Goal: Task Accomplishment & Management: Manage account settings

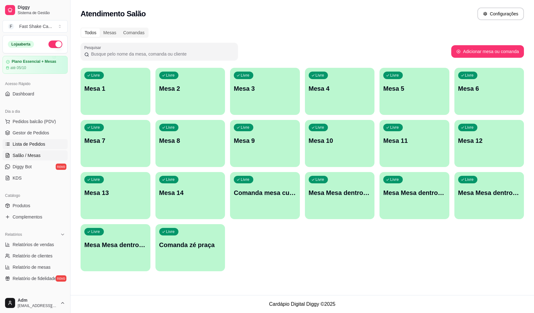
click at [29, 146] on span "Lista de Pedidos" at bounding box center [29, 144] width 33 height 6
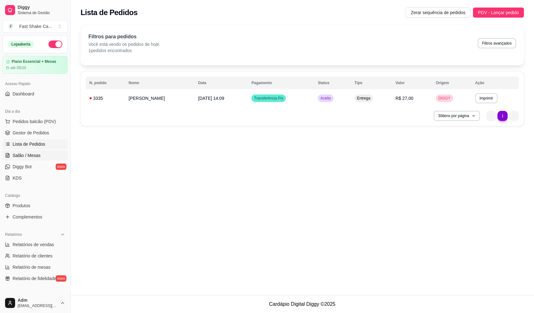
click at [22, 156] on span "Salão / Mesas" at bounding box center [27, 155] width 28 height 6
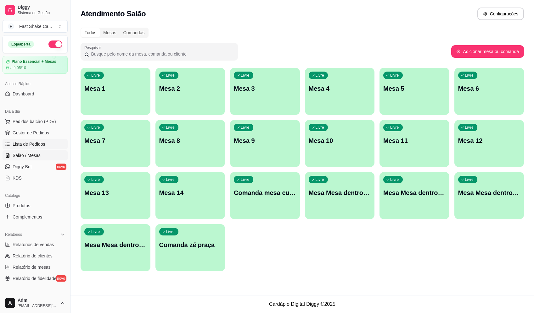
click at [36, 147] on span "Lista de Pedidos" at bounding box center [29, 144] width 33 height 6
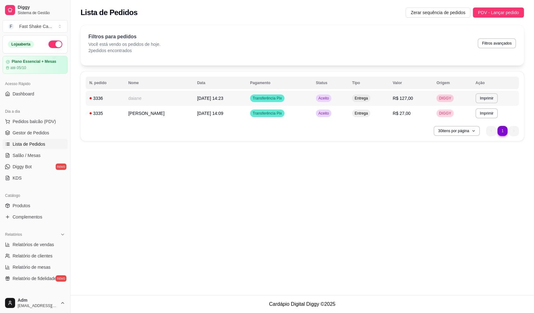
click at [144, 97] on td "daiane" at bounding box center [159, 98] width 69 height 15
click at [43, 154] on link "Salão / Mesas" at bounding box center [35, 156] width 65 height 10
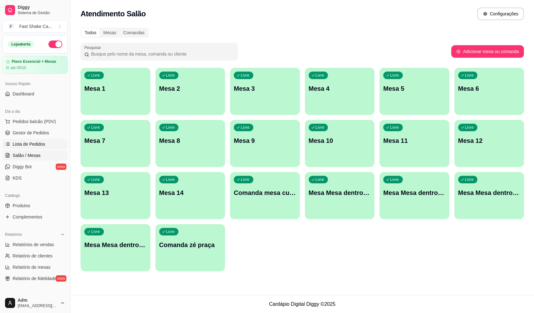
click at [34, 144] on span "Lista de Pedidos" at bounding box center [29, 144] width 33 height 6
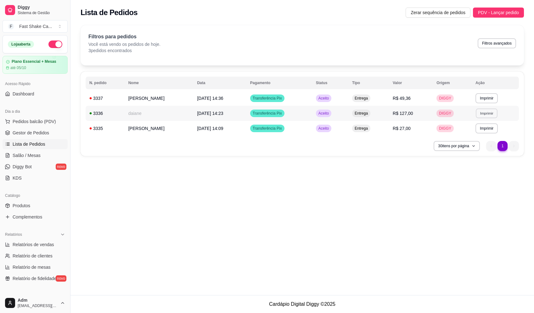
click at [479, 111] on button "Imprimir" at bounding box center [486, 113] width 22 height 10
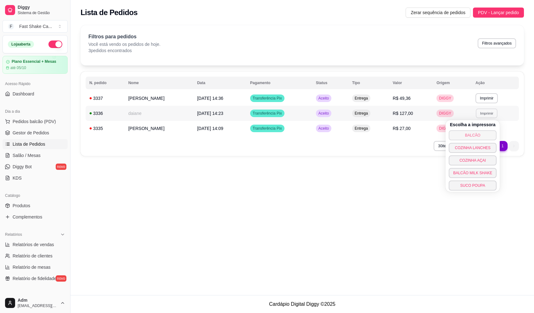
click at [468, 138] on button "BALCÃO" at bounding box center [472, 135] width 48 height 10
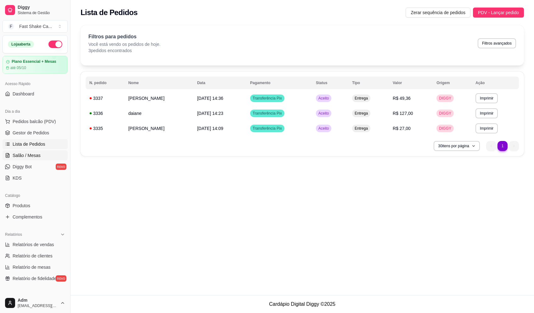
click at [31, 153] on span "Salão / Mesas" at bounding box center [27, 155] width 28 height 6
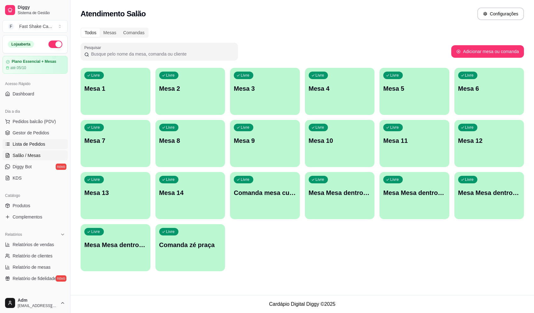
click at [30, 145] on span "Lista de Pedidos" at bounding box center [29, 144] width 33 height 6
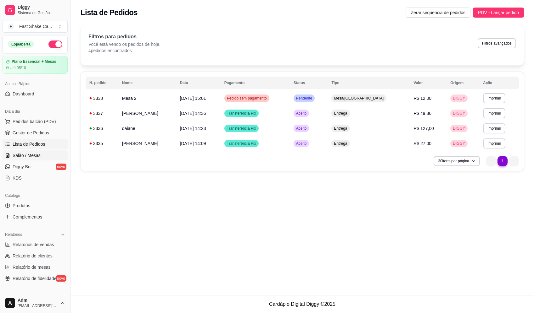
click at [21, 159] on link "Salão / Mesas" at bounding box center [35, 156] width 65 height 10
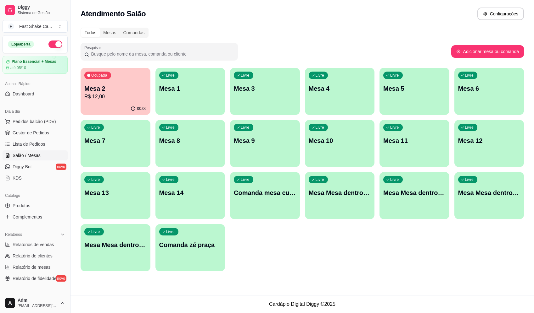
click at [432, 195] on p "Mesa Mesa dentro laranja" at bounding box center [414, 193] width 62 height 9
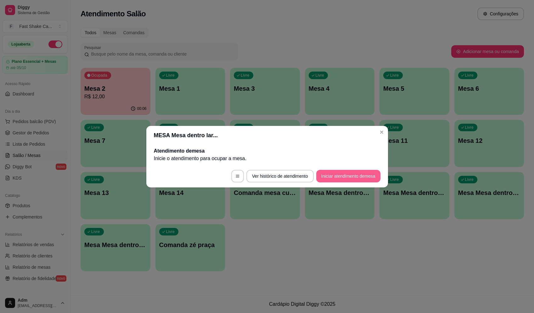
click at [349, 175] on button "Iniciar atendimento de mesa" at bounding box center [348, 176] width 64 height 13
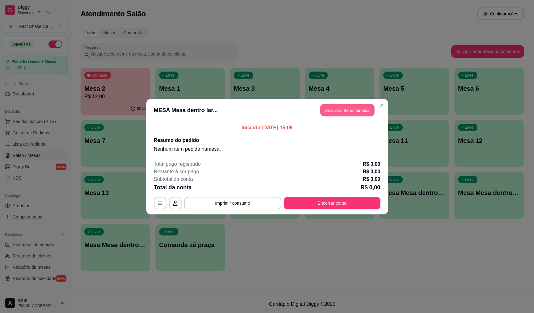
click at [342, 111] on button "Adicionar itens na mesa" at bounding box center [347, 110] width 54 height 12
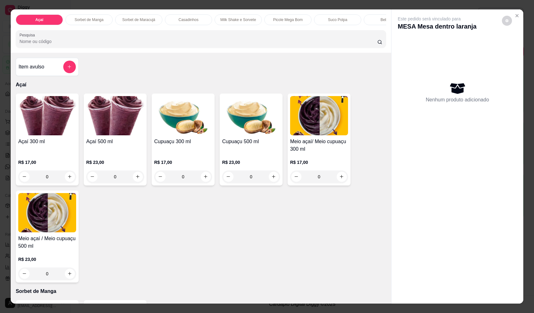
click at [206, 180] on div "0" at bounding box center [183, 177] width 58 height 13
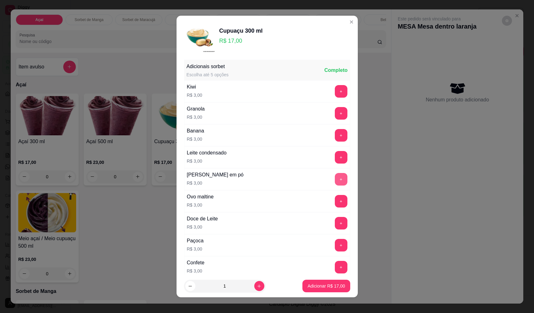
click at [335, 182] on button "+" at bounding box center [341, 179] width 13 height 13
click at [324, 287] on p "Adicionar R$ 20,00" at bounding box center [326, 286] width 36 height 6
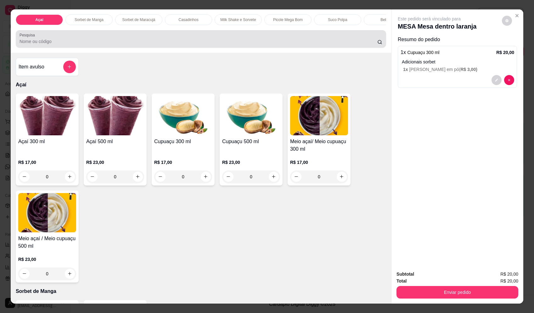
click at [153, 45] on input "Pesquisa" at bounding box center [197, 41] width 357 height 6
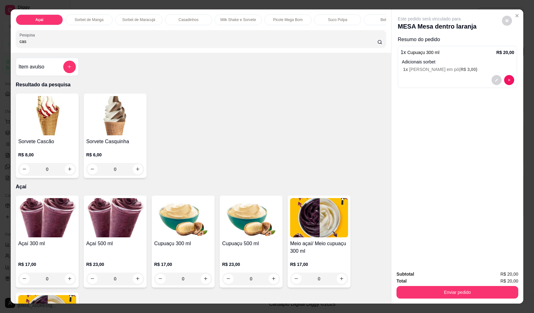
type input "cas"
click at [139, 174] on div "0" at bounding box center [115, 169] width 58 height 13
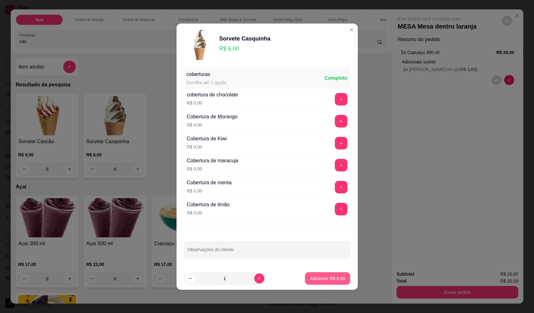
click at [332, 279] on p "Adicionar R$ 6,00" at bounding box center [327, 279] width 35 height 6
type input "1"
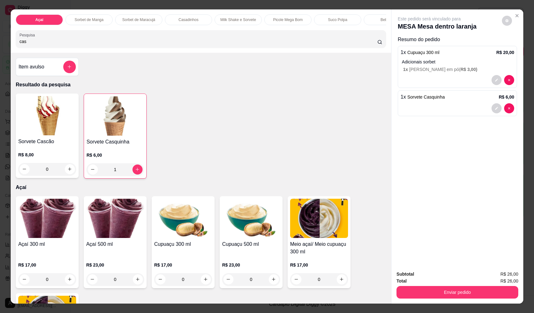
click at [434, 301] on div "Subtotal R$ 26,00 Total R$ 26,00 Enviar pedido" at bounding box center [457, 285] width 132 height 38
click at [443, 289] on button "Enviar pedido" at bounding box center [457, 293] width 118 height 12
click at [438, 274] on div "Registrar cliente Enviar pedido" at bounding box center [455, 279] width 108 height 10
click at [444, 274] on button "Registrar cliente" at bounding box center [459, 277] width 40 height 12
click at [458, 292] on button "Enviar pedido" at bounding box center [457, 293] width 118 height 12
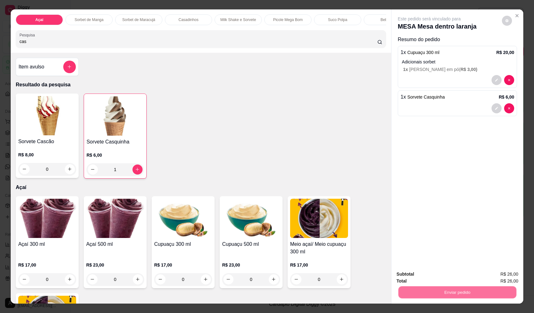
click at [494, 268] on div "Deseja registrar o cliente que fez esse pedido? Essa é uma forma de identificar…" at bounding box center [455, 269] width 108 height 27
click at [496, 275] on button "Enviar pedido" at bounding box center [501, 277] width 35 height 12
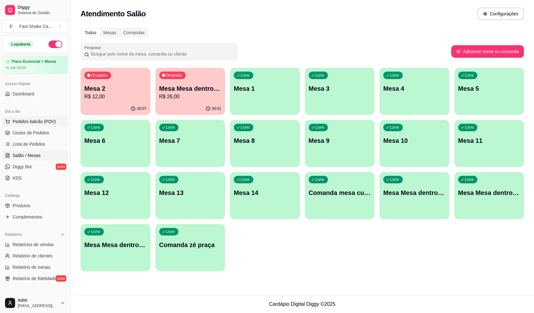
click at [42, 117] on button "Pedidos balcão (PDV)" at bounding box center [35, 122] width 65 height 10
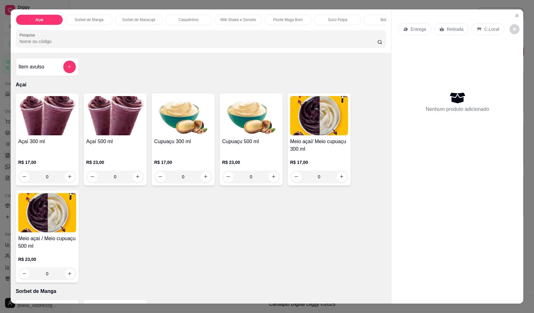
click at [70, 182] on div "0" at bounding box center [47, 177] width 58 height 13
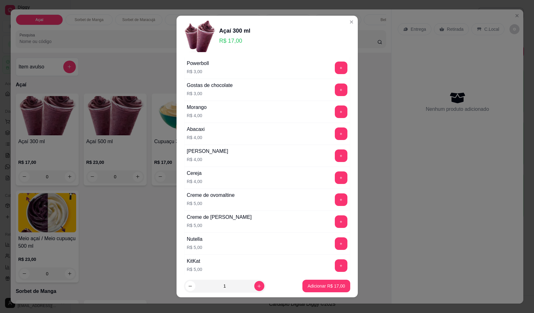
scroll to position [314, 0]
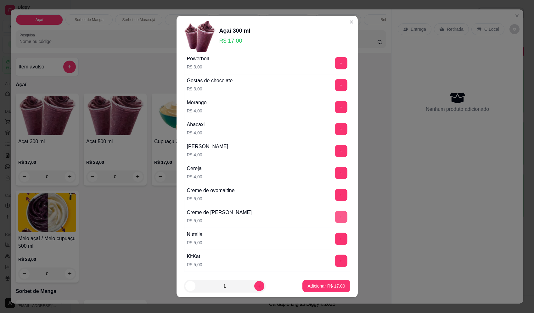
click at [335, 219] on button "+" at bounding box center [341, 217] width 13 height 13
click at [335, 106] on button "+" at bounding box center [341, 107] width 12 height 12
click at [332, 287] on p "Adicionar R$ 26,00" at bounding box center [325, 286] width 37 height 6
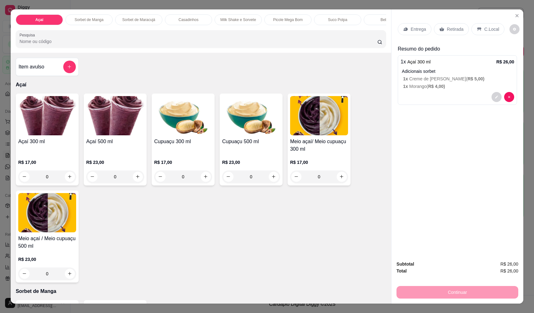
click at [442, 31] on div "Retirada" at bounding box center [451, 29] width 35 height 12
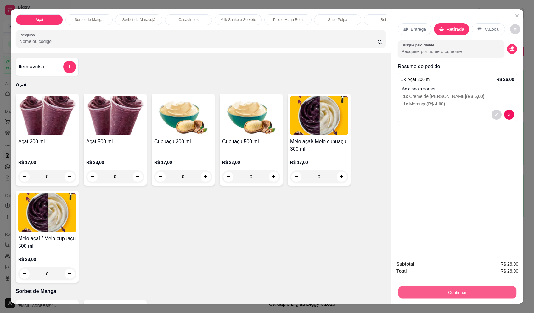
click at [453, 292] on button "Continuar" at bounding box center [457, 293] width 118 height 12
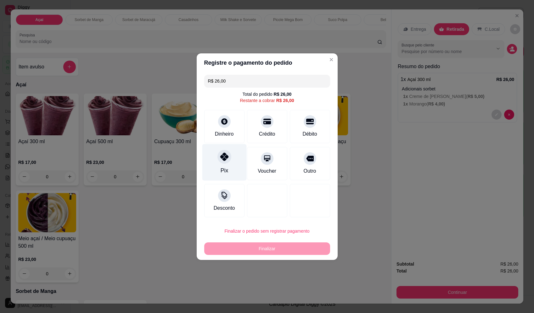
click at [214, 160] on div "Pix" at bounding box center [224, 162] width 44 height 37
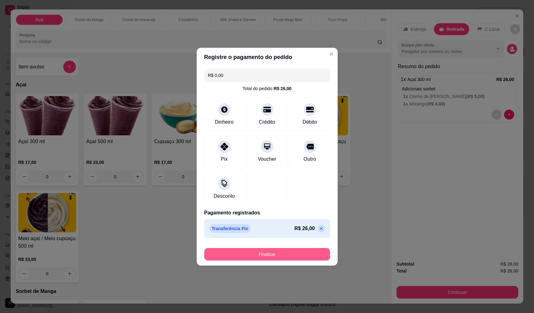
click at [276, 255] on button "Finalizar" at bounding box center [267, 254] width 126 height 13
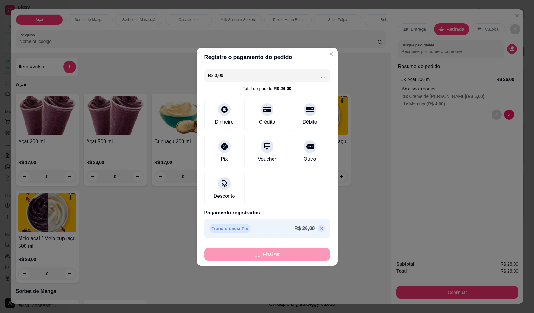
type input "-R$ 26,00"
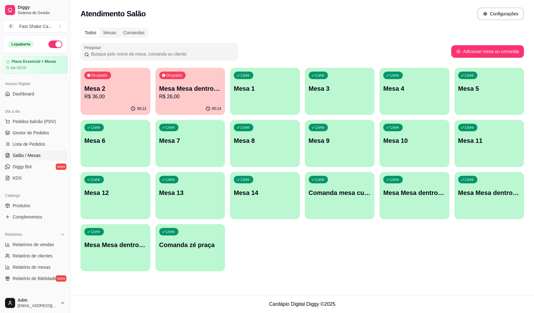
click at [199, 90] on p "Mesa Mesa dentro laranja" at bounding box center [190, 88] width 62 height 9
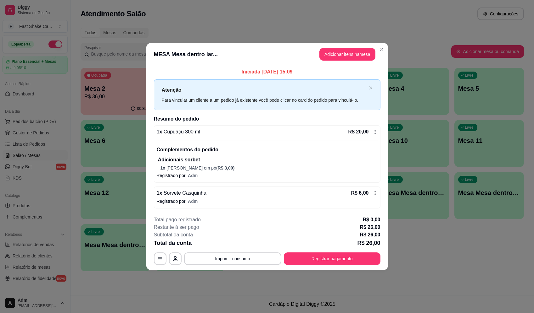
click at [379, 261] on div "**********" at bounding box center [267, 259] width 226 height 13
click at [340, 256] on button "Registrar pagamento" at bounding box center [332, 259] width 97 height 13
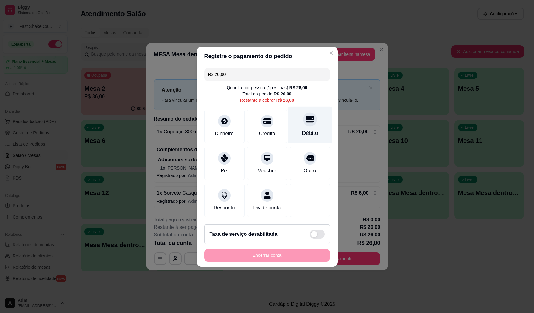
drag, startPoint x: 311, startPoint y: 133, endPoint x: 305, endPoint y: 132, distance: 6.3
click at [309, 132] on div "Débito" at bounding box center [310, 133] width 16 height 8
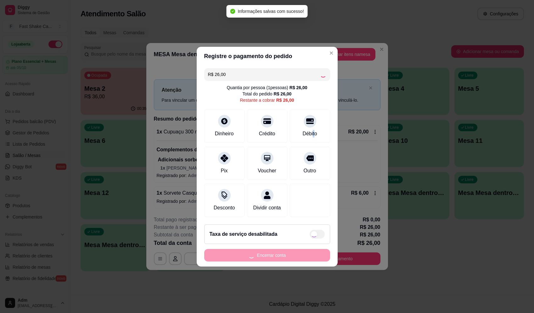
type input "R$ 0,00"
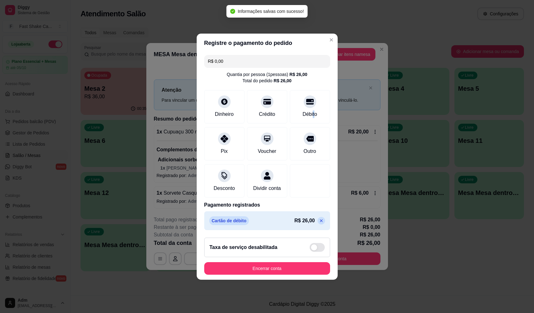
click at [282, 274] on button "Encerrar conta" at bounding box center [267, 269] width 126 height 13
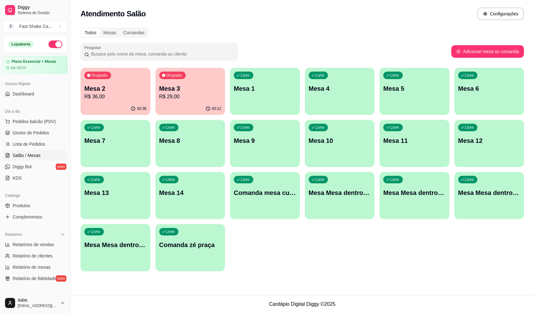
click at [125, 93] on p "R$ 36,00" at bounding box center [115, 97] width 62 height 8
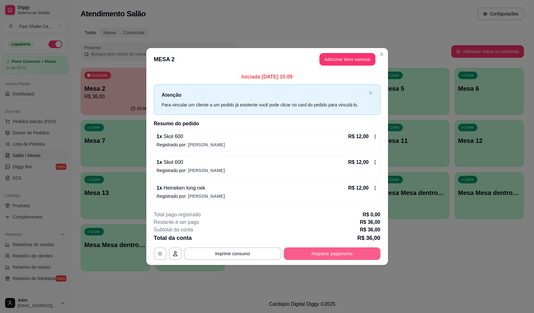
click at [359, 251] on button "Registrar pagamento" at bounding box center [332, 254] width 97 height 13
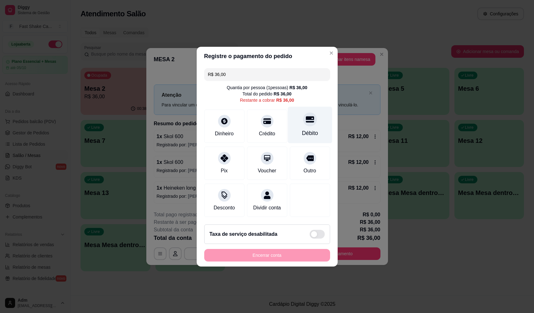
drag, startPoint x: 310, startPoint y: 108, endPoint x: 302, endPoint y: 147, distance: 39.2
click at [310, 109] on div "Débito" at bounding box center [309, 125] width 44 height 37
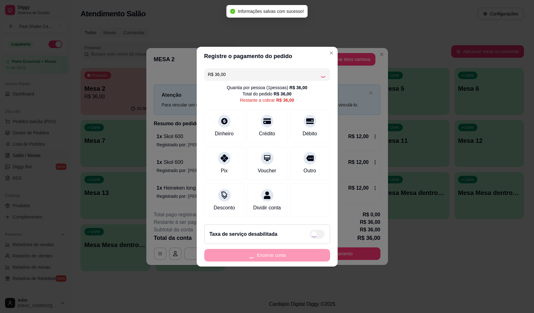
type input "R$ 0,00"
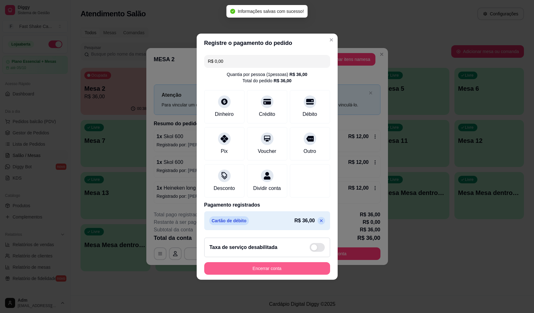
click at [287, 275] on button "Encerrar conta" at bounding box center [267, 269] width 126 height 13
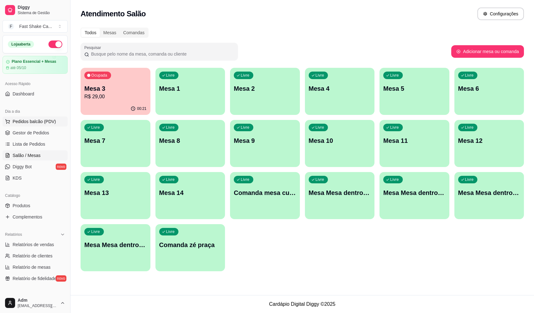
click at [34, 119] on span "Pedidos balcão (PDV)" at bounding box center [34, 122] width 43 height 6
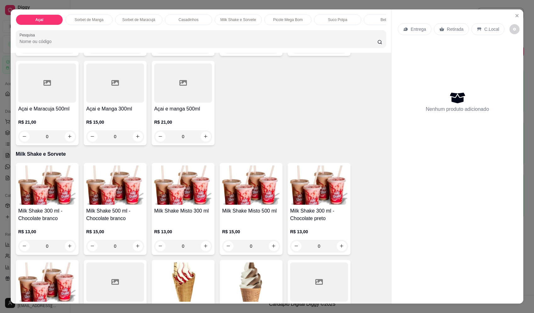
scroll to position [629, 0]
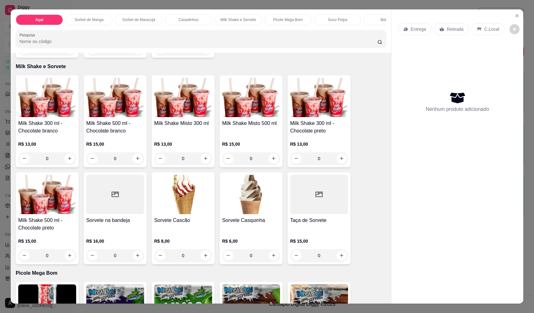
click at [66, 162] on div "0" at bounding box center [47, 158] width 58 height 13
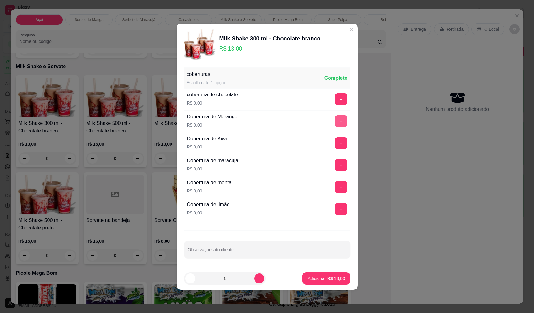
click at [336, 126] on button "+" at bounding box center [341, 121] width 13 height 13
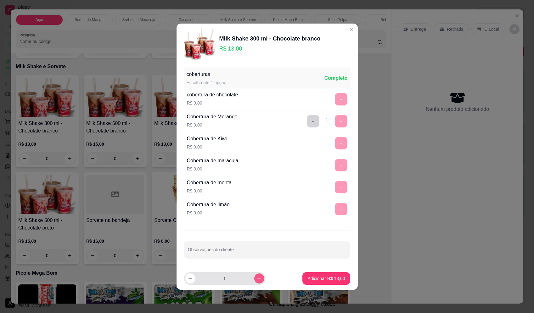
click at [257, 280] on icon "increase-product-quantity" at bounding box center [259, 278] width 5 height 5
type input "2"
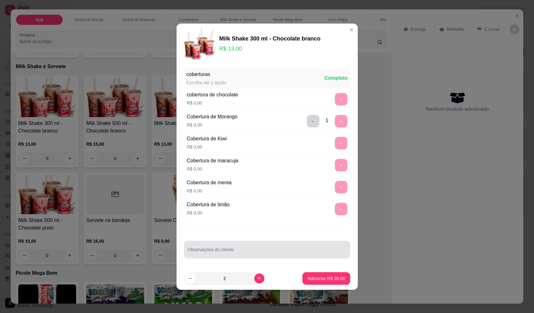
click at [254, 252] on input "Observações do cliente" at bounding box center [267, 252] width 158 height 6
drag, startPoint x: 216, startPoint y: 255, endPoint x: 145, endPoint y: 258, distance: 71.4
click at [145, 258] on div "Milk Shake 300 ml - Chocolate branco R$ 13,00 coberturas Escolha até 1 opção Co…" at bounding box center [267, 156] width 534 height 313
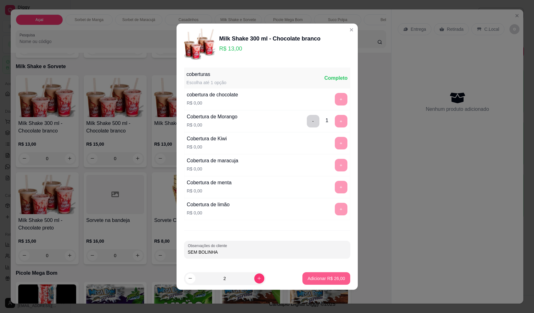
type input "SEM BOLINHA"
click at [323, 274] on button "Adicionar R$ 26,00" at bounding box center [326, 279] width 46 height 12
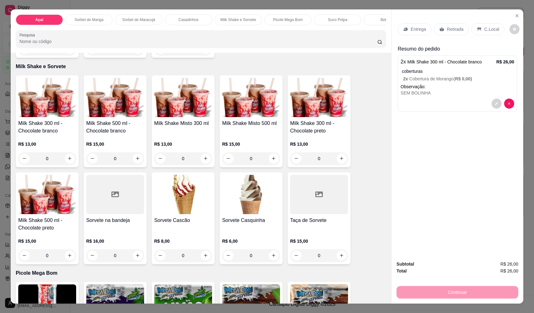
click at [69, 165] on div "0" at bounding box center [47, 158] width 58 height 13
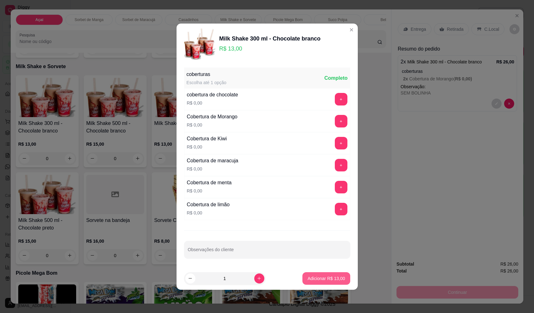
click at [324, 280] on p "Adicionar R$ 13,00" at bounding box center [325, 279] width 37 height 6
type input "1"
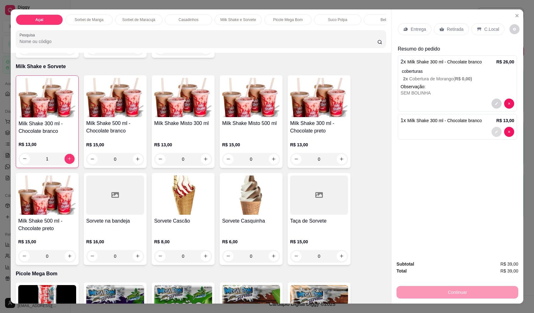
click at [495, 131] on icon "decrease-product-quantity" at bounding box center [496, 132] width 4 height 4
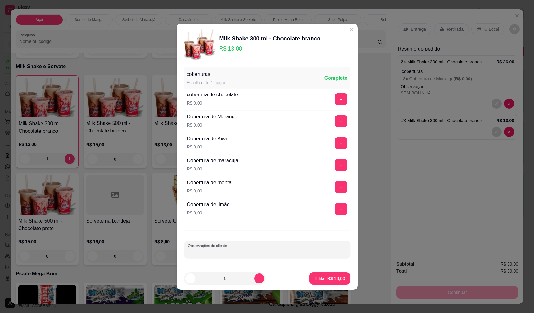
drag, startPoint x: 223, startPoint y: 253, endPoint x: 213, endPoint y: 254, distance: 9.9
click at [221, 253] on input "Observações do cliente" at bounding box center [267, 252] width 158 height 6
type input "SEM BOLINHA"
click at [339, 278] on p "Editar R$ 13,00" at bounding box center [329, 279] width 30 height 6
type input "0"
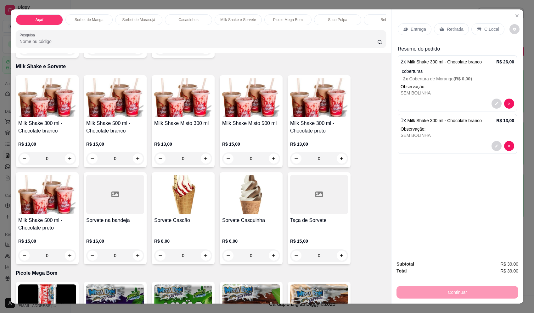
click at [415, 31] on p "Entrega" at bounding box center [417, 29] width 15 height 6
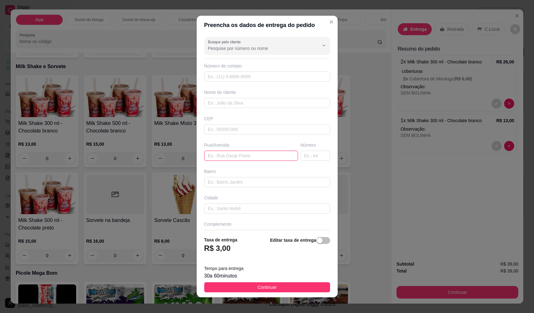
click at [233, 158] on input "text" at bounding box center [251, 156] width 94 height 10
paste input "[PERSON_NAME] 1690"
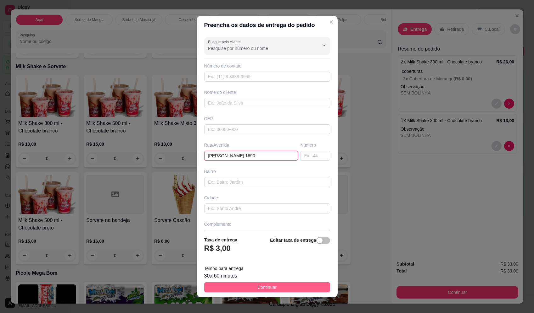
type input "[PERSON_NAME] 1690"
drag, startPoint x: 271, startPoint y: 289, endPoint x: 331, endPoint y: 262, distance: 65.9
click at [271, 288] on span "Continuar" at bounding box center [266, 287] width 19 height 7
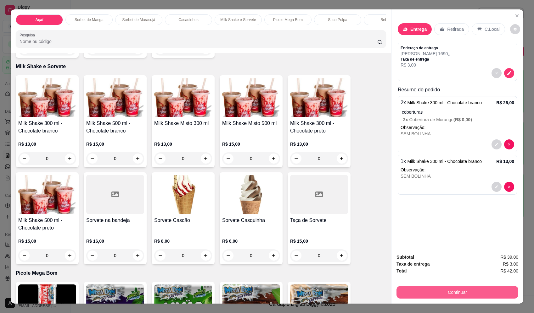
click at [441, 289] on button "Continuar" at bounding box center [457, 292] width 122 height 13
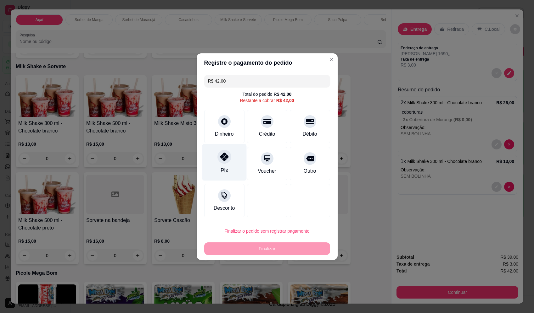
click at [224, 159] on icon at bounding box center [224, 157] width 8 height 8
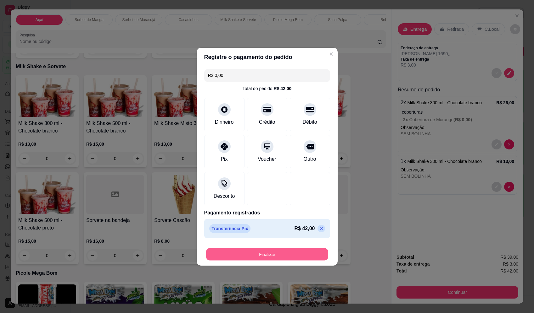
click at [278, 257] on button "Finalizar" at bounding box center [267, 254] width 122 height 12
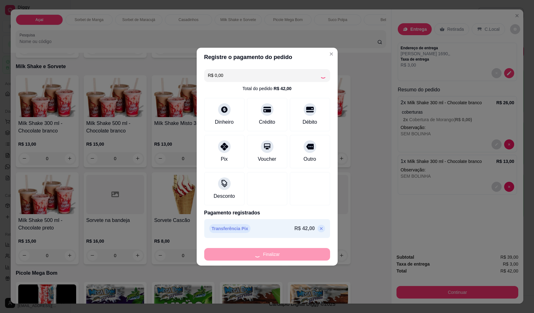
type input "-R$ 42,00"
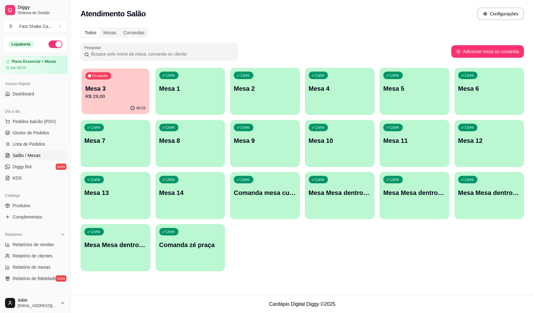
click at [110, 83] on div "Ocupada Mesa 3 R$ 29,00" at bounding box center [115, 86] width 68 height 34
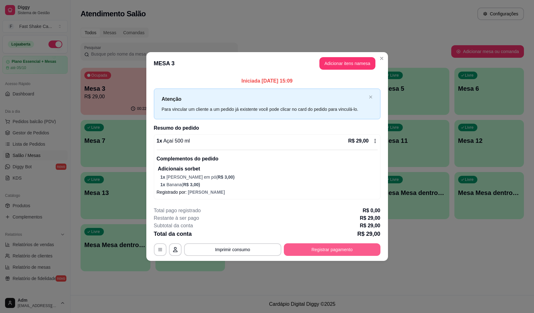
click at [364, 254] on button "Registrar pagamento" at bounding box center [332, 250] width 97 height 13
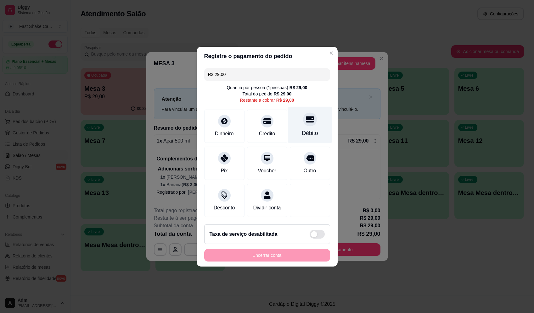
click at [303, 121] on div at bounding box center [310, 120] width 14 height 14
type input "R$ 0,00"
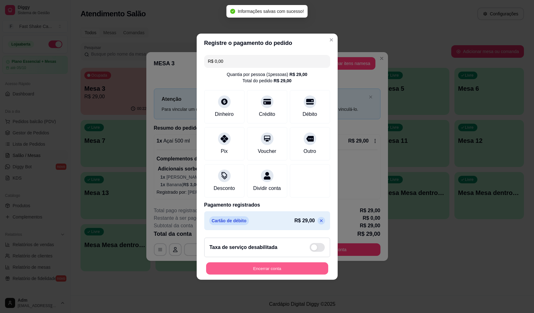
click at [307, 271] on button "Encerrar conta" at bounding box center [267, 269] width 122 height 12
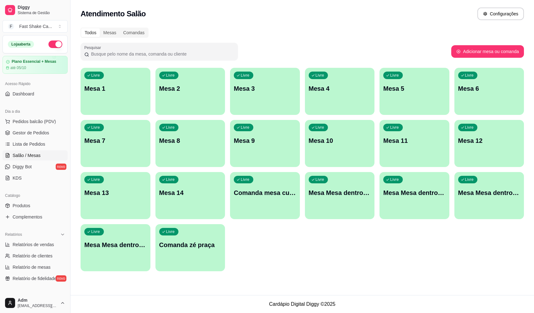
click at [198, 245] on p "Comanda zé praça" at bounding box center [190, 245] width 62 height 9
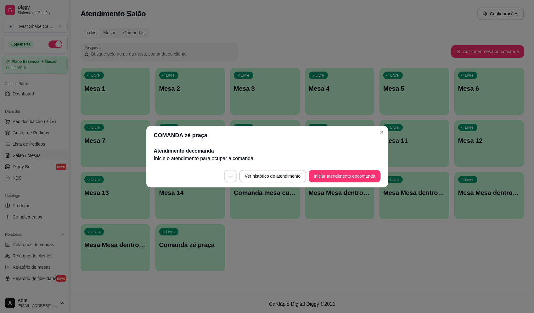
click at [228, 174] on button "button" at bounding box center [230, 176] width 13 height 13
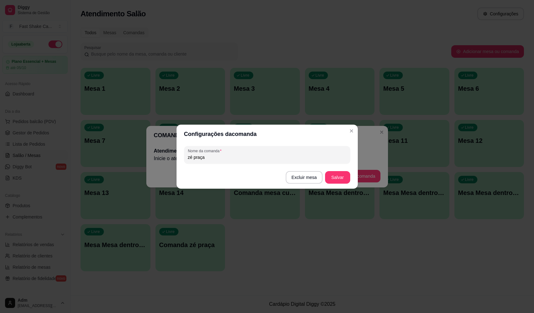
drag, startPoint x: 192, startPoint y: 158, endPoint x: 161, endPoint y: 150, distance: 31.8
click at [164, 154] on div "Configurações da comanda Nome da comanda zé praça Excluir mesa Salvar" at bounding box center [267, 156] width 534 height 313
type input "NATANAEL praça"
click at [339, 181] on button "Salvar" at bounding box center [337, 177] width 25 height 13
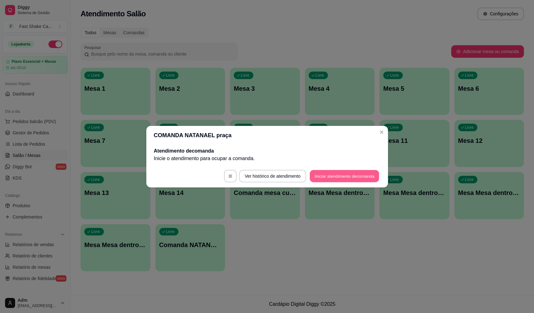
click at [330, 173] on button "Iniciar atendimento de comanda" at bounding box center [344, 176] width 69 height 12
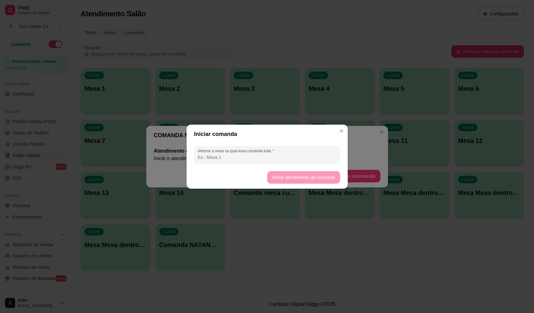
click at [309, 158] on input "Informe a mesa na qual essa comanda está." at bounding box center [267, 157] width 138 height 6
type input "X"
click at [313, 179] on button "Iniciar atendimento de comanda" at bounding box center [303, 177] width 70 height 12
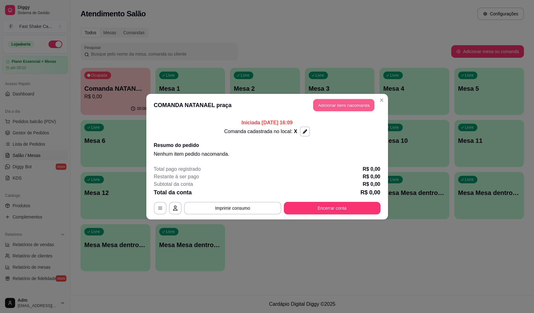
click at [339, 107] on button "Adicionar itens na comanda" at bounding box center [343, 105] width 61 height 12
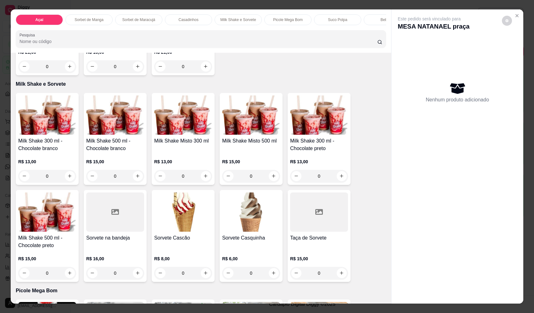
scroll to position [597, 0]
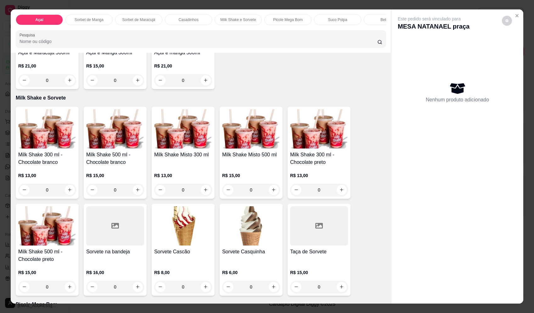
click at [178, 45] on div at bounding box center [200, 39] width 363 height 13
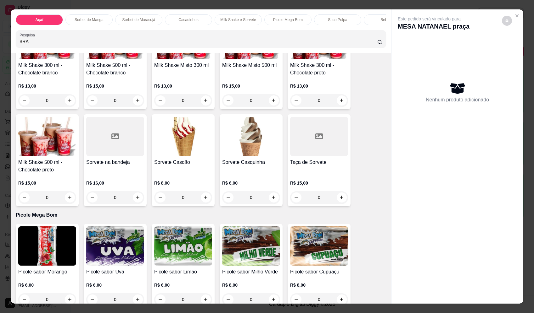
scroll to position [707, 0]
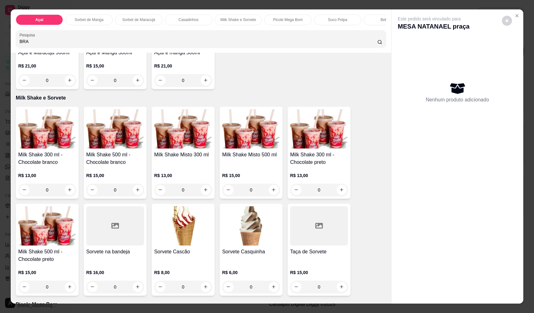
type input "BRA"
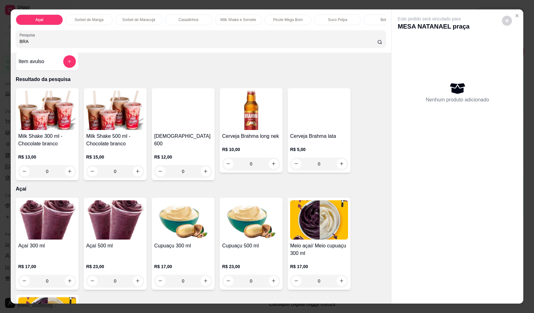
scroll to position [0, 0]
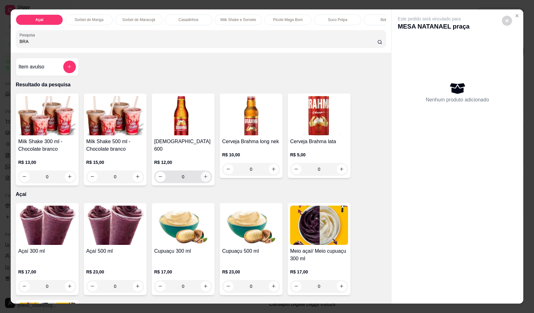
click at [207, 176] on button "increase-product-quantity" at bounding box center [206, 177] width 10 height 10
type input "1"
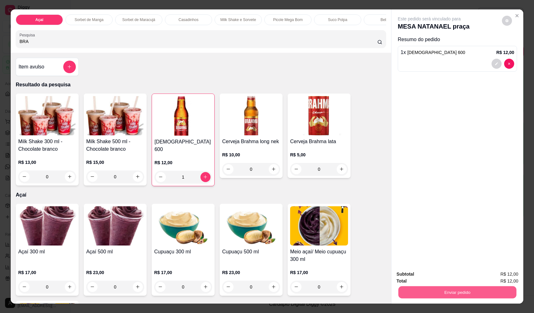
click at [452, 297] on button "Enviar pedido" at bounding box center [457, 293] width 118 height 12
click at [455, 280] on button "Registrar cliente" at bounding box center [460, 277] width 42 height 12
click at [478, 294] on button "Enviar pedido" at bounding box center [457, 292] width 122 height 13
click at [490, 276] on button "Enviar pedido" at bounding box center [502, 277] width 36 height 12
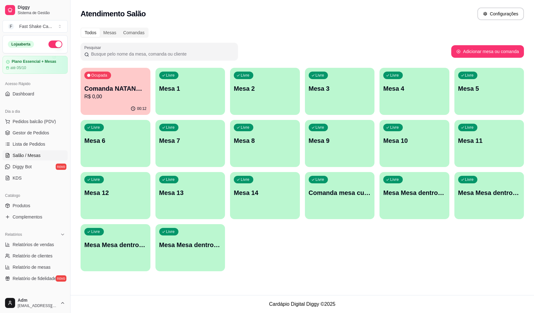
drag, startPoint x: 338, startPoint y: 2, endPoint x: 301, endPoint y: 29, distance: 46.3
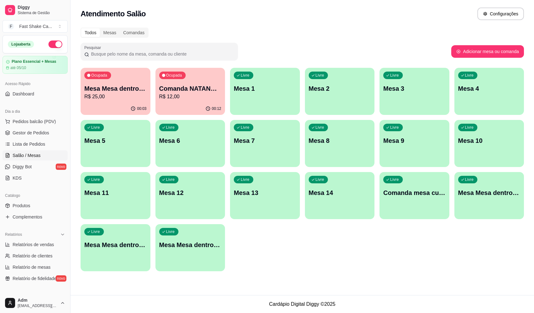
click at [130, 90] on p "Mesa Mesa dentro laranja" at bounding box center [115, 88] width 62 height 9
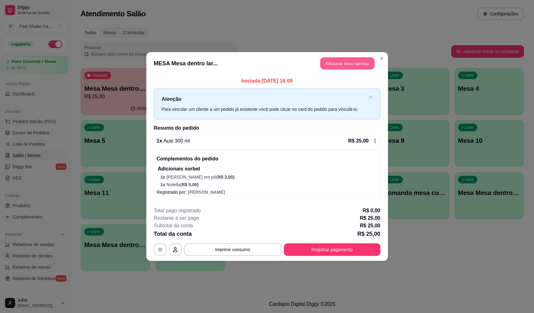
click at [335, 64] on button "Adicionar itens na mesa" at bounding box center [347, 64] width 54 height 12
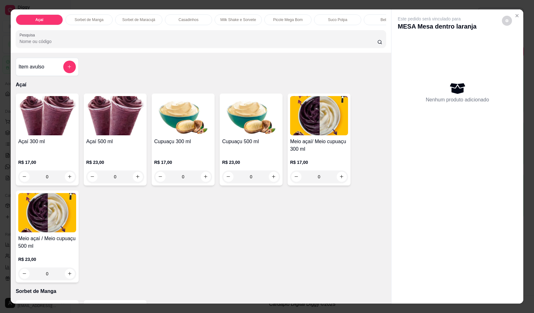
click at [73, 71] on div "Item avulso" at bounding box center [47, 67] width 63 height 18
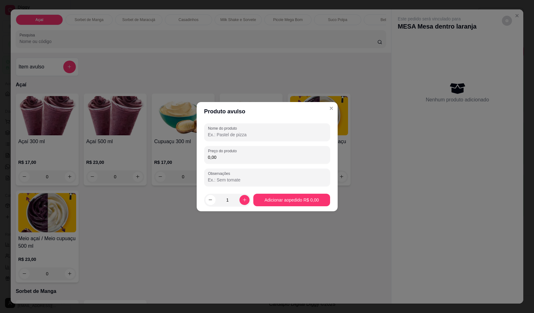
drag, startPoint x: 241, startPoint y: 122, endPoint x: 246, endPoint y: 126, distance: 6.2
click at [242, 122] on div "Nome do produto Preço do produto 0,00 Observações" at bounding box center [267, 155] width 141 height 68
click at [246, 126] on div at bounding box center [267, 132] width 118 height 13
type input "SORVETE"
click at [239, 158] on input "0,00" at bounding box center [267, 157] width 118 height 6
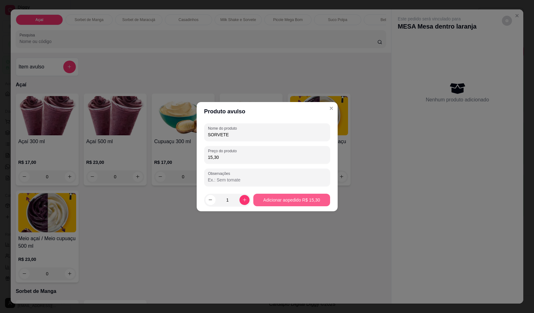
type input "15,30"
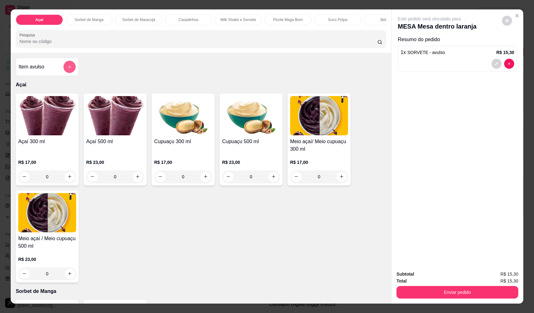
click at [64, 71] on button "add-separate-item" at bounding box center [70, 67] width 12 height 12
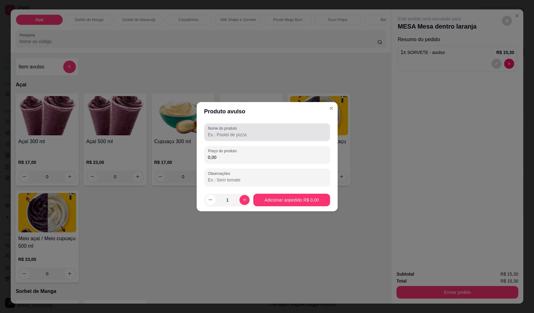
click at [239, 128] on label "Nome do produto" at bounding box center [223, 128] width 31 height 5
click at [240, 132] on input "Nome do produto" at bounding box center [267, 135] width 118 height 6
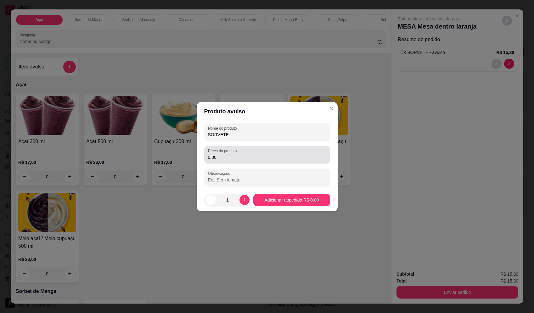
type input "SORVETE"
click at [255, 152] on div "0,00" at bounding box center [267, 155] width 118 height 13
type input "20,40"
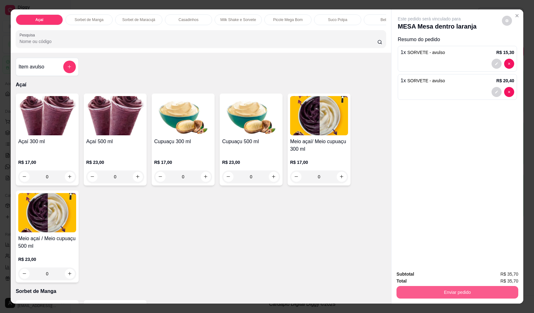
click at [470, 290] on button "Enviar pedido" at bounding box center [457, 292] width 122 height 13
click at [456, 280] on button "Registrar cliente" at bounding box center [460, 277] width 42 height 12
click at [490, 290] on button "Enviar pedido" at bounding box center [457, 292] width 122 height 13
click at [507, 276] on button "Enviar pedido" at bounding box center [502, 277] width 36 height 12
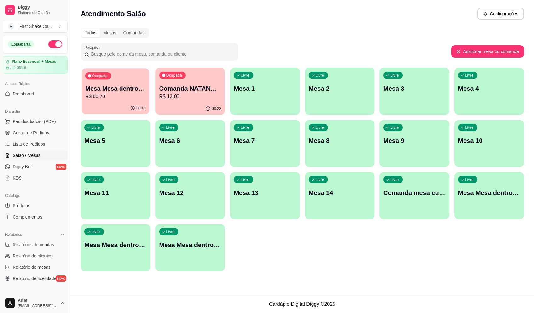
click at [107, 96] on p "R$ 60,70" at bounding box center [115, 96] width 60 height 7
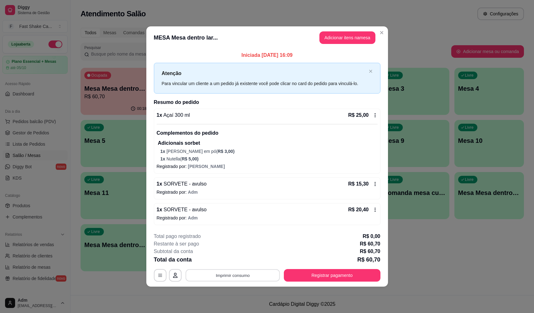
click at [257, 274] on button "Imprimir consumo" at bounding box center [232, 275] width 94 height 12
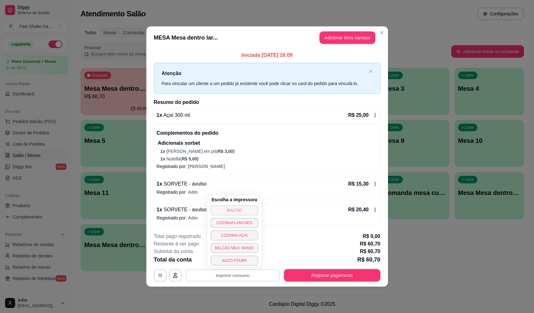
click at [239, 210] on button "BALCÃO" at bounding box center [234, 211] width 48 height 10
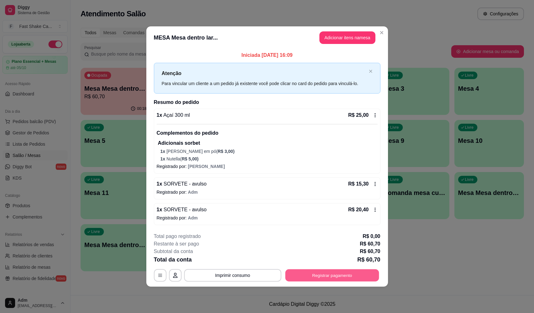
click at [360, 271] on button "Registrar pagamento" at bounding box center [332, 275] width 94 height 12
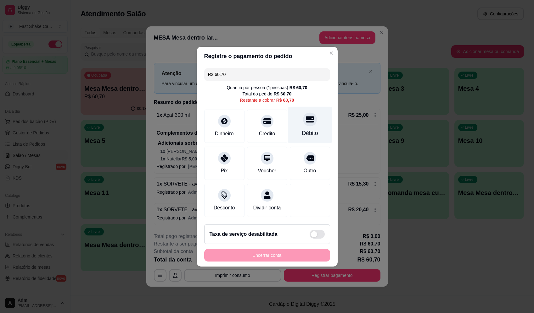
click at [316, 120] on div "Débito" at bounding box center [309, 125] width 44 height 37
type input "R$ 0,00"
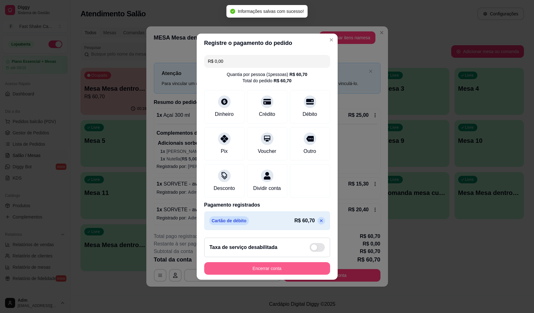
click at [294, 268] on button "Encerrar conta" at bounding box center [267, 269] width 126 height 13
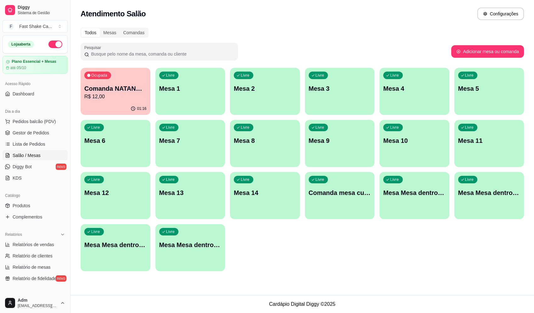
click at [492, 195] on p "Mesa Mesa dentro laranja" at bounding box center [489, 193] width 62 height 9
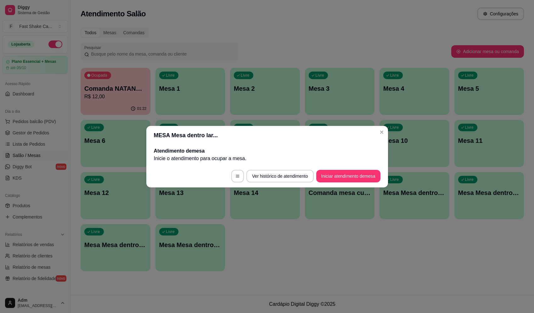
click at [345, 169] on footer "Ver histórico de atendimento Iniciar atendimento de mesa" at bounding box center [266, 176] width 241 height 23
click at [346, 172] on button "Iniciar atendimento de mesa" at bounding box center [348, 176] width 64 height 13
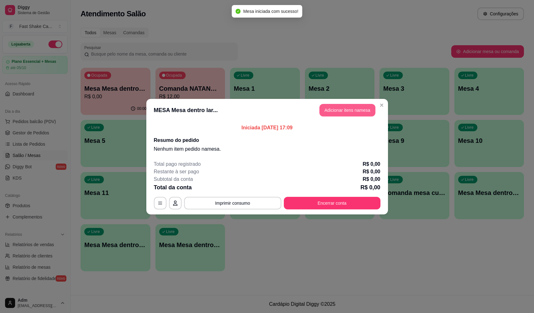
click at [350, 115] on button "Adicionar itens na mesa" at bounding box center [347, 110] width 56 height 13
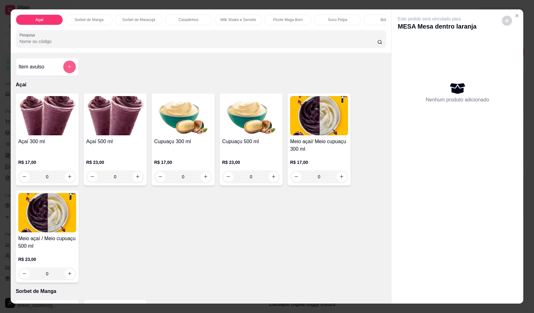
click at [65, 68] on button "add-separate-item" at bounding box center [69, 67] width 13 height 13
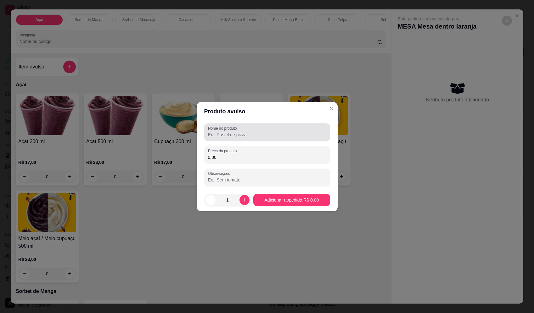
drag, startPoint x: 236, startPoint y: 133, endPoint x: 231, endPoint y: 133, distance: 4.4
click at [236, 132] on input "Nome do produto" at bounding box center [267, 135] width 118 height 6
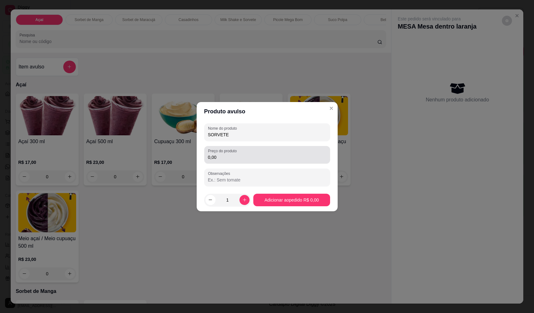
type input "SORVETE"
click at [258, 156] on input "0,00" at bounding box center [267, 157] width 118 height 6
type input "10,54"
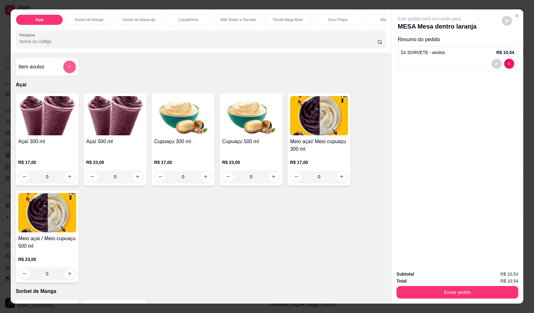
click at [65, 69] on button "add-separate-item" at bounding box center [69, 67] width 13 height 13
drag, startPoint x: 256, startPoint y: 132, endPoint x: 252, endPoint y: 133, distance: 4.1
click at [255, 132] on input "Nome do produto" at bounding box center [267, 134] width 119 height 6
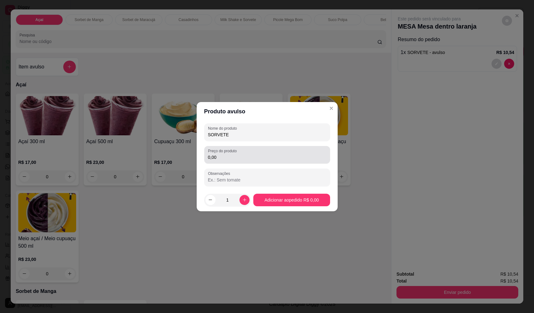
type input "SORVETE"
click at [260, 153] on div "0,00" at bounding box center [267, 155] width 118 height 13
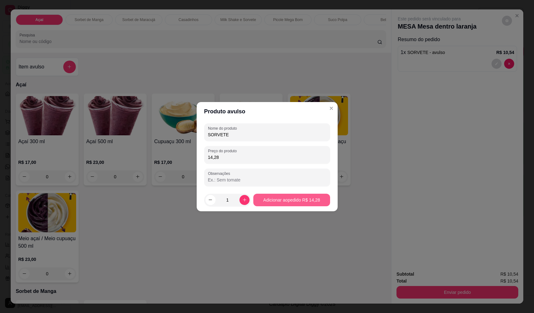
type input "14,28"
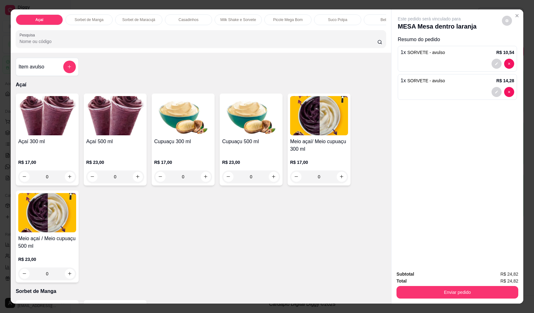
click at [64, 67] on button "add-separate-item" at bounding box center [69, 67] width 13 height 13
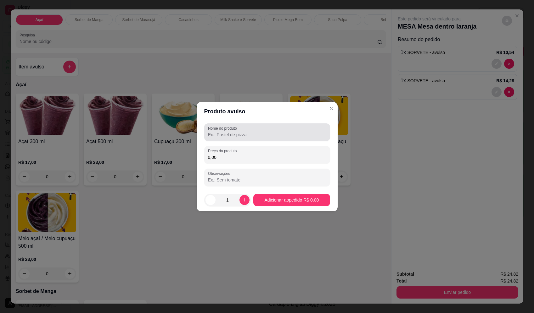
click at [250, 134] on input "Nome do produto" at bounding box center [267, 135] width 118 height 6
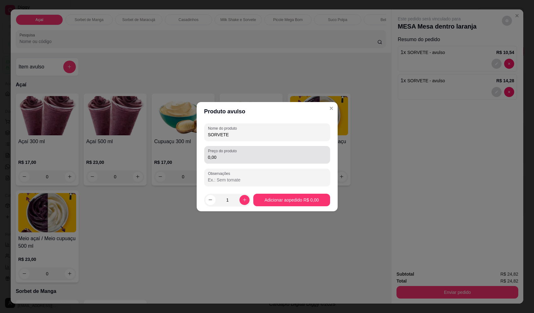
type input "SORVETE"
click at [248, 157] on input "0,00" at bounding box center [267, 157] width 118 height 6
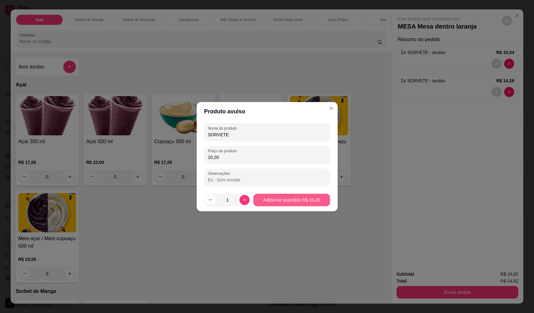
type input "10,20"
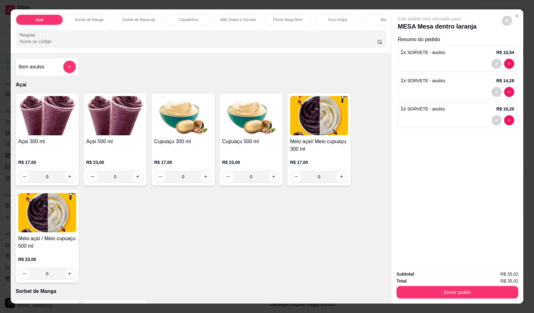
click at [70, 73] on button "add-separate-item" at bounding box center [69, 67] width 13 height 13
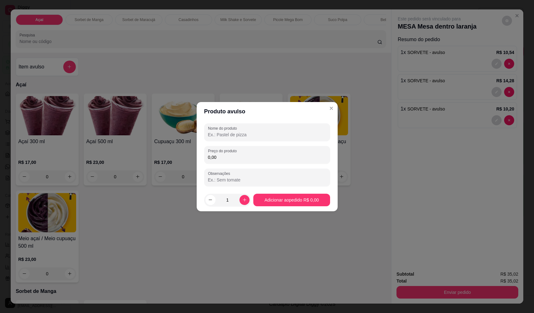
click at [271, 134] on input "Nome do produto" at bounding box center [267, 135] width 118 height 6
type input "SORVETE"
click at [278, 152] on div "0,00" at bounding box center [267, 155] width 118 height 13
type input "11,56"
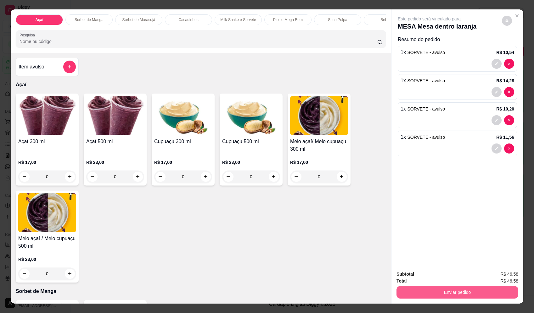
click at [482, 291] on button "Enviar pedido" at bounding box center [457, 292] width 122 height 13
click at [457, 272] on button "Registrar cliente" at bounding box center [460, 277] width 42 height 12
click at [483, 293] on button "Enviar pedido" at bounding box center [457, 292] width 122 height 13
click at [498, 273] on button "Enviar pedido" at bounding box center [502, 277] width 36 height 12
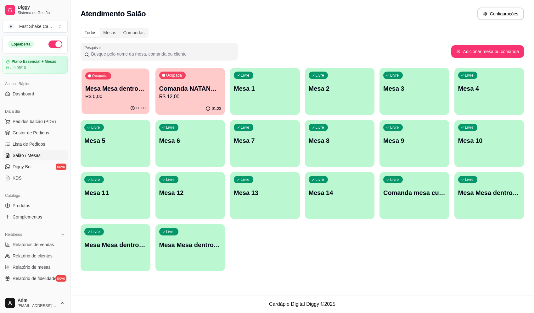
click at [113, 95] on p "R$ 0,00" at bounding box center [115, 96] width 60 height 7
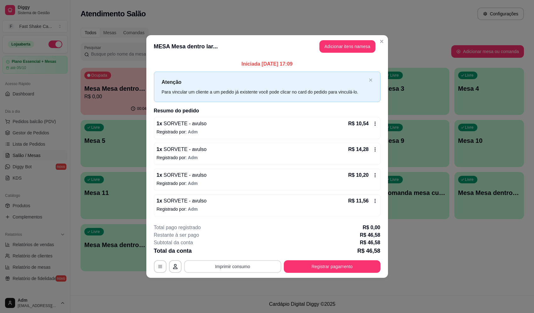
click at [263, 267] on button "Imprimir consumo" at bounding box center [232, 267] width 97 height 13
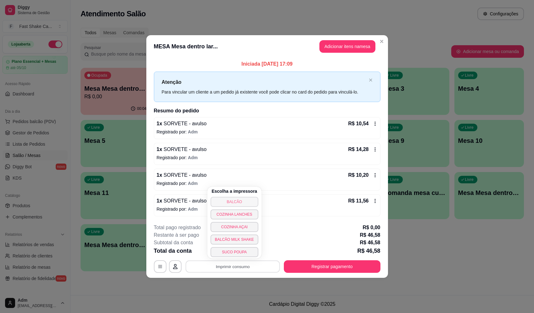
click at [242, 204] on button "BALCÃO" at bounding box center [234, 202] width 48 height 10
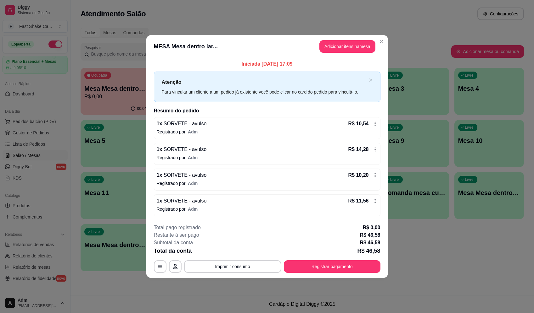
click at [376, 264] on button "Registrar pagamento" at bounding box center [332, 267] width 97 height 13
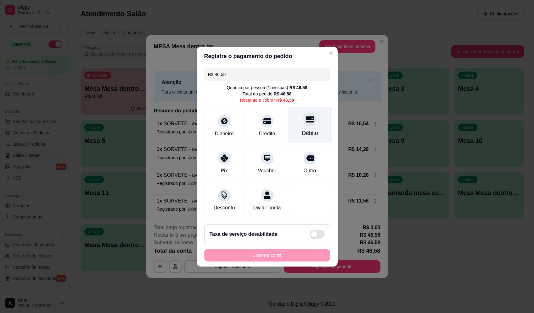
click at [300, 110] on div "Débito" at bounding box center [309, 125] width 44 height 37
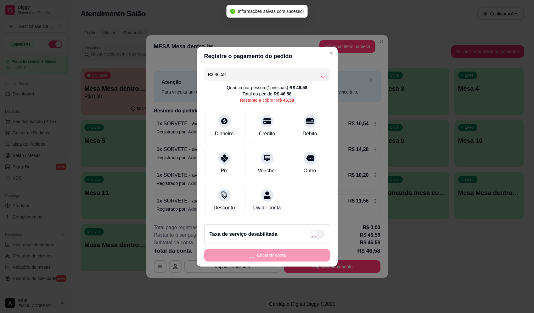
type input "R$ 0,00"
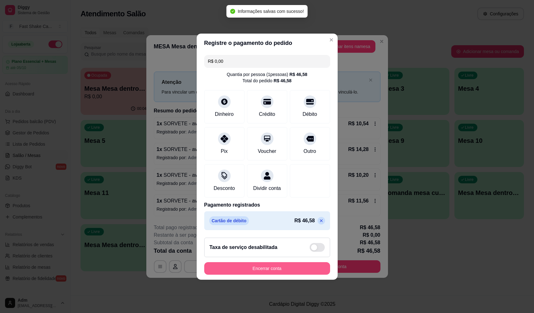
click at [284, 270] on button "Encerrar conta" at bounding box center [267, 269] width 126 height 13
